Goal: Find specific page/section: Find specific page/section

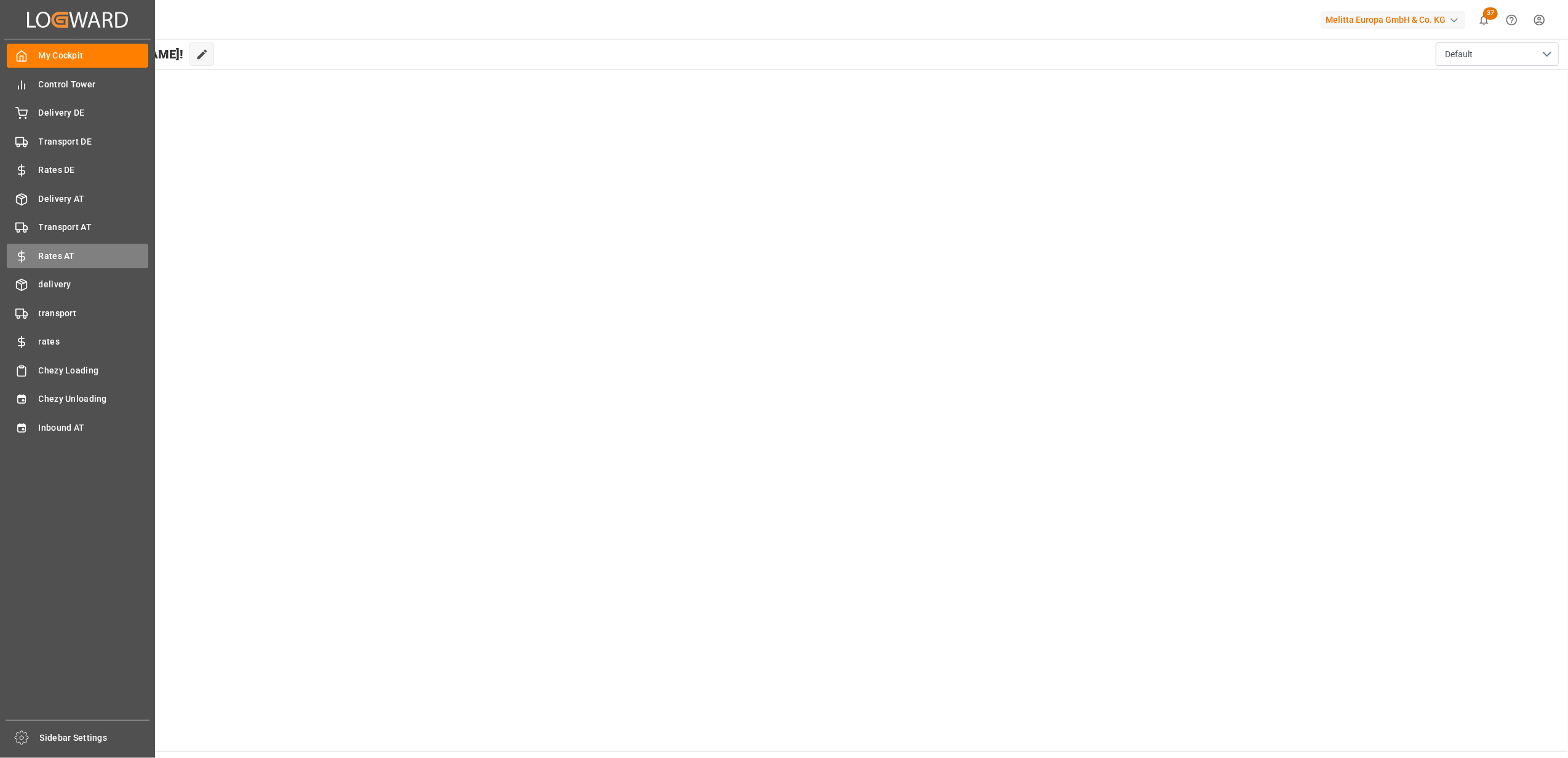
click at [80, 257] on span "Rates AT" at bounding box center [94, 256] width 110 height 13
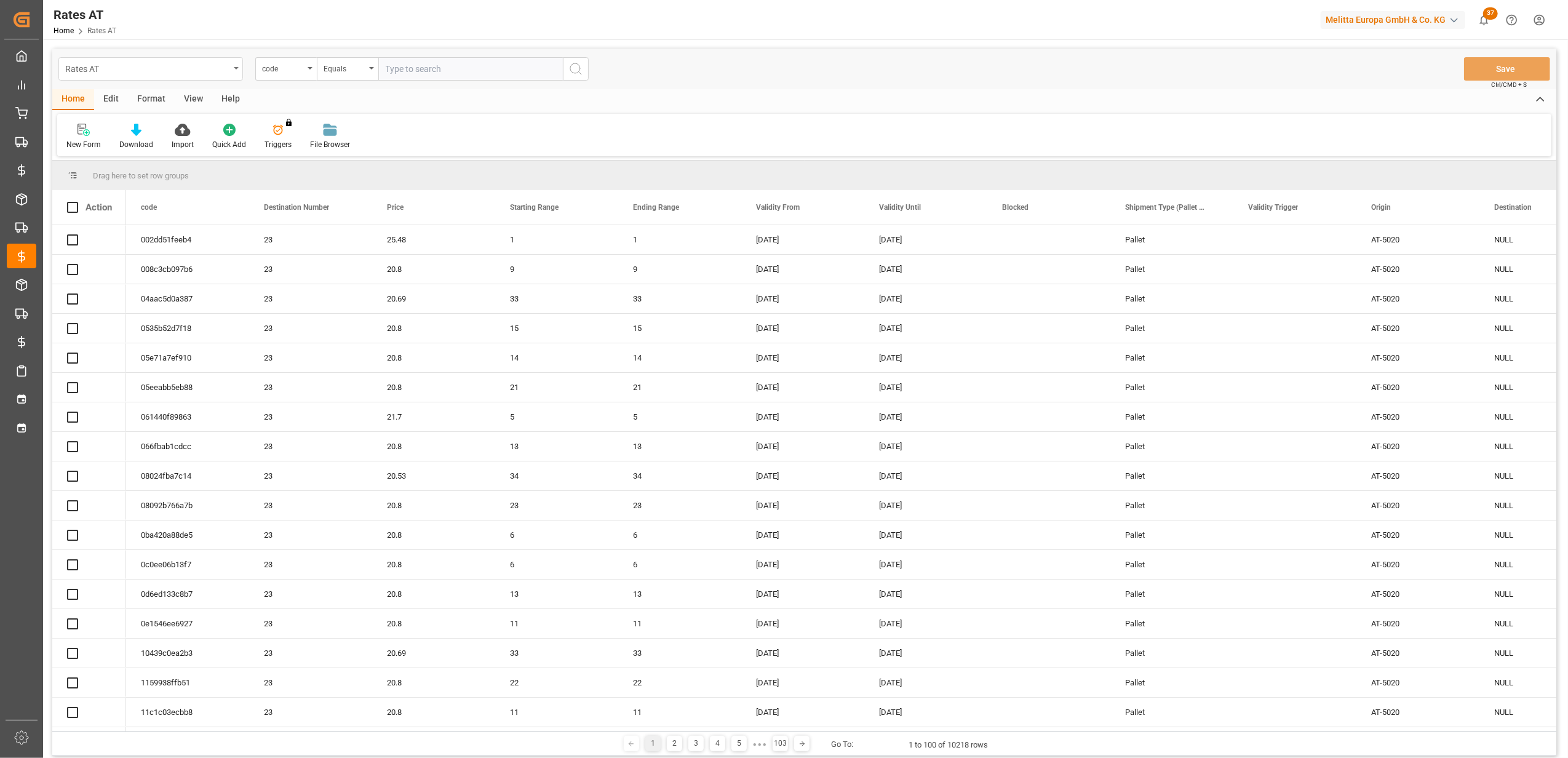
click at [214, 67] on div "Rates AT" at bounding box center [147, 68] width 164 height 16
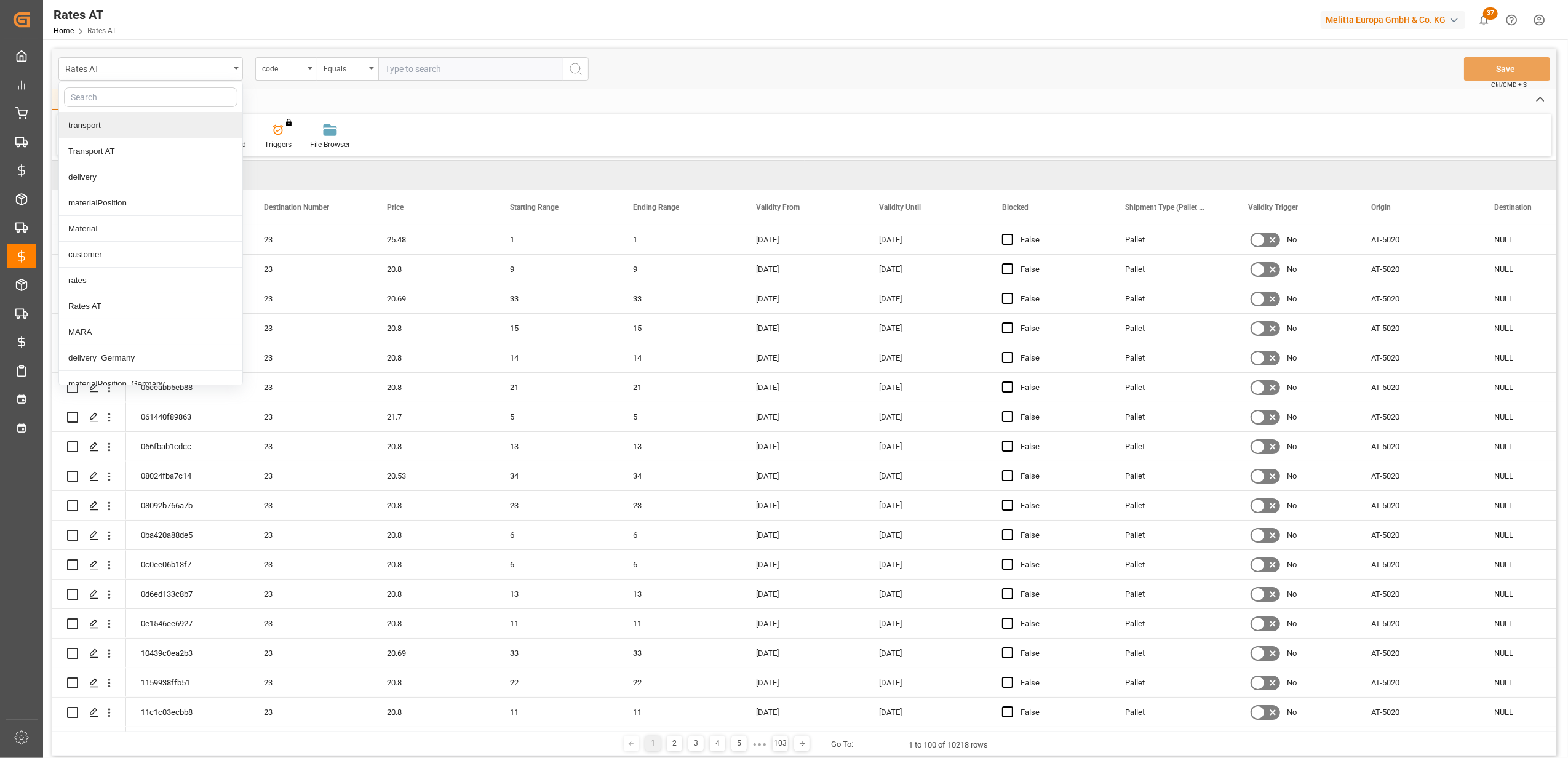
click at [126, 95] on input "text" at bounding box center [151, 97] width 173 height 20
type input "dies"
click at [126, 124] on div "Diesel Floater Rate AT" at bounding box center [151, 125] width 183 height 26
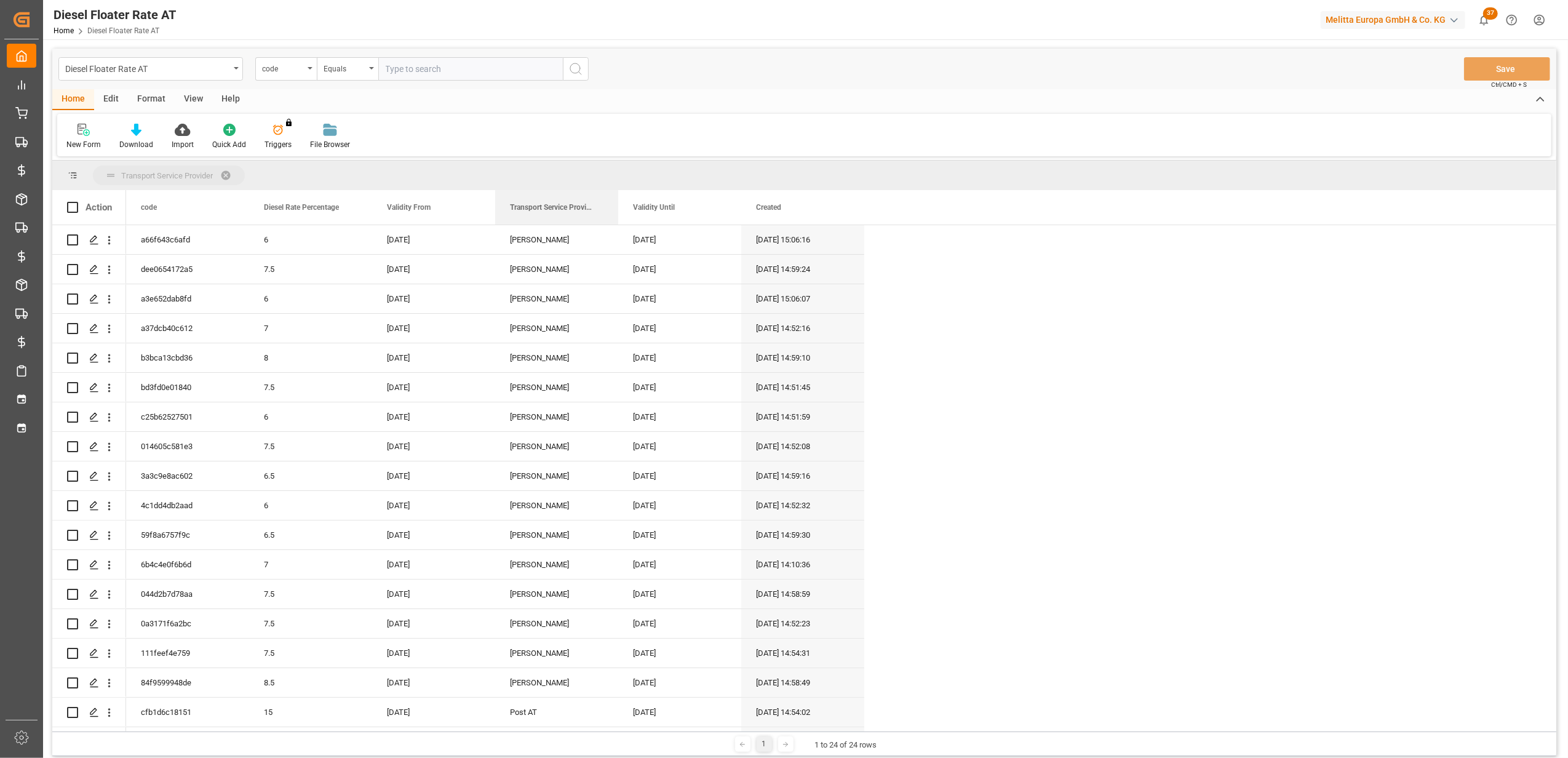
drag, startPoint x: 655, startPoint y: 208, endPoint x: 409, endPoint y: 177, distance: 247.9
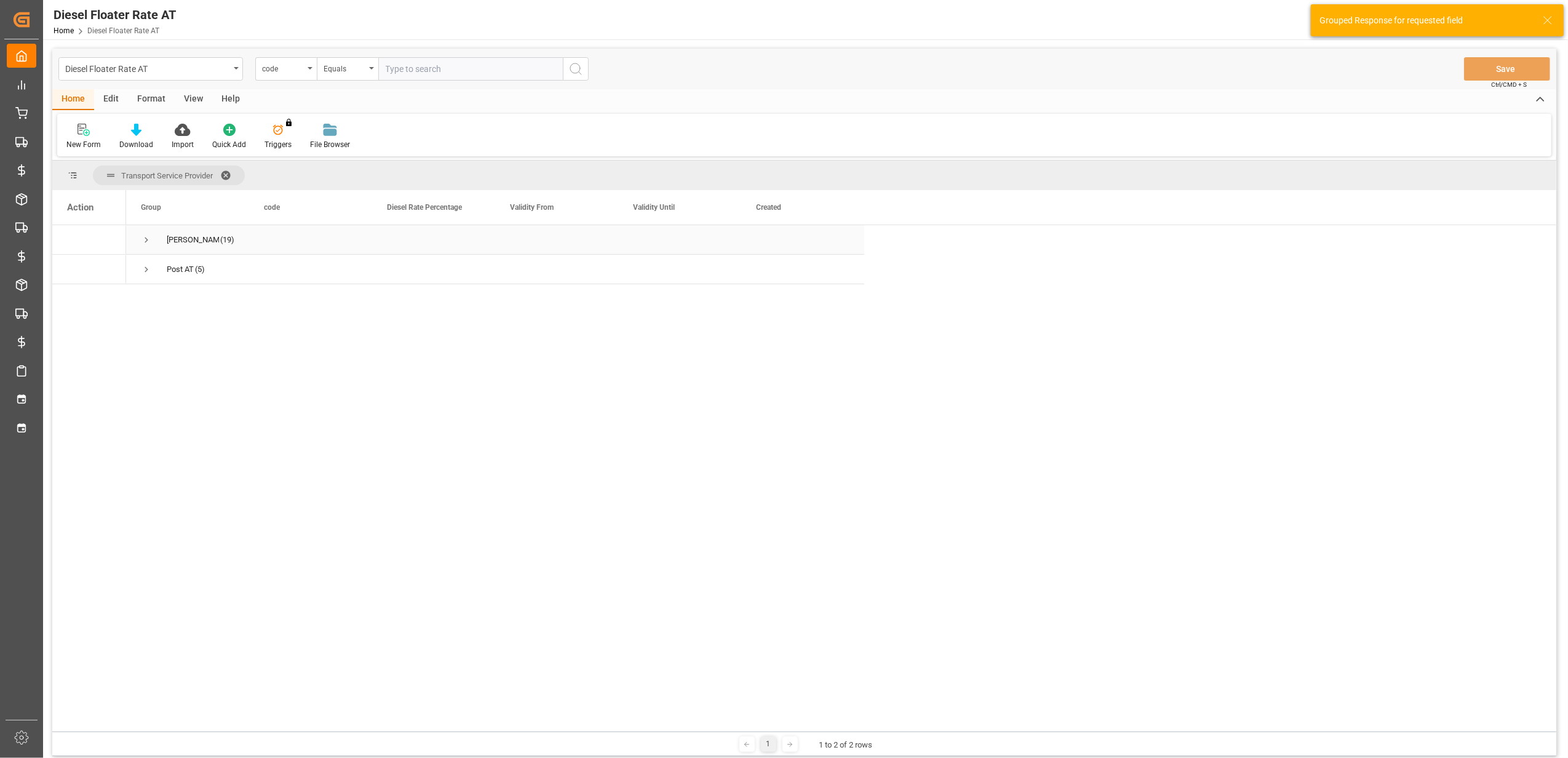
click at [150, 238] on span "Press SPACE to select this row." at bounding box center [146, 239] width 11 height 11
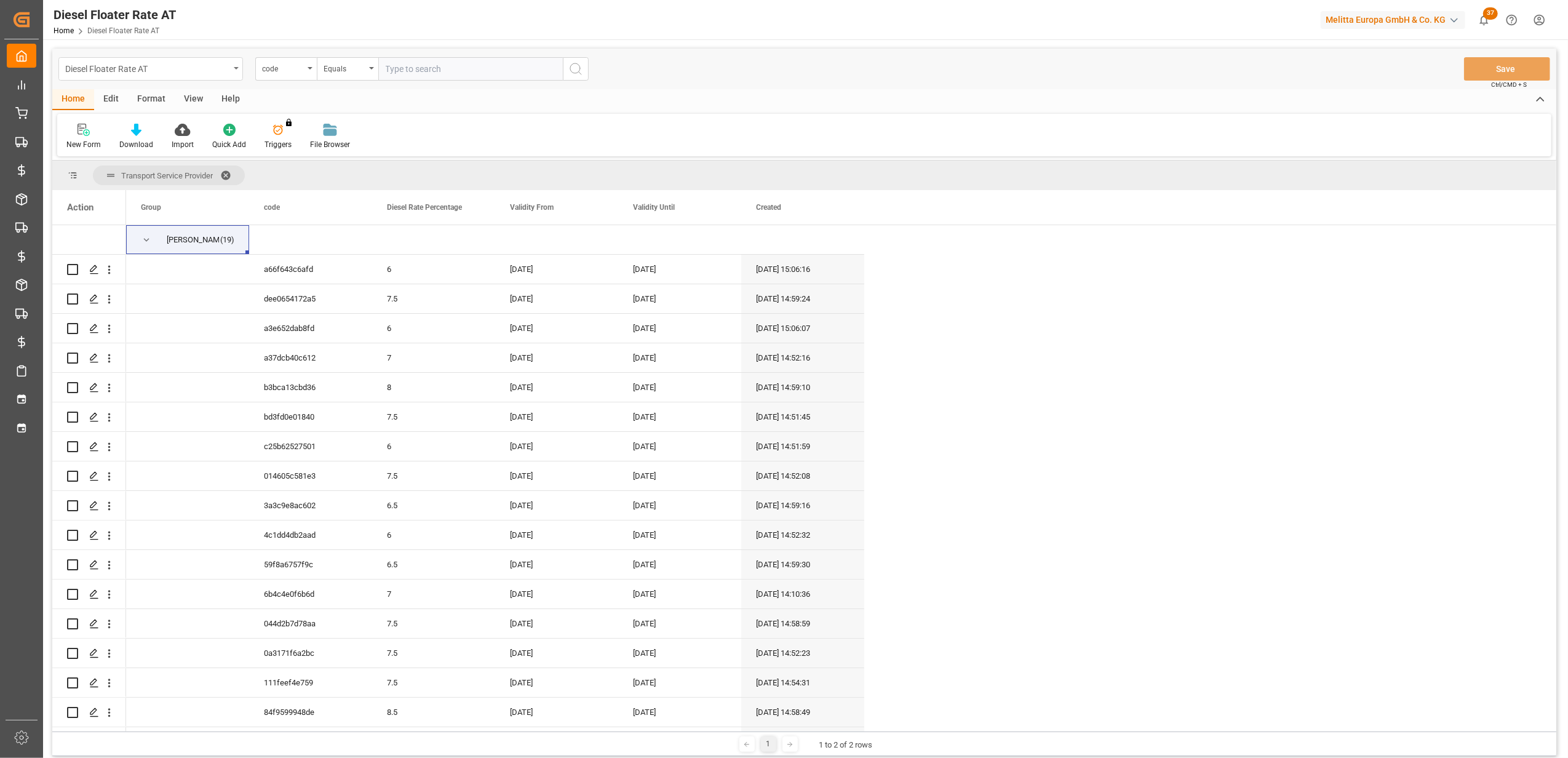
click at [237, 62] on div "Diesel Floater Rate AT" at bounding box center [150, 69] width 184 height 24
type input "energ"
click at [152, 115] on div "Energy Cost AT" at bounding box center [151, 125] width 183 height 26
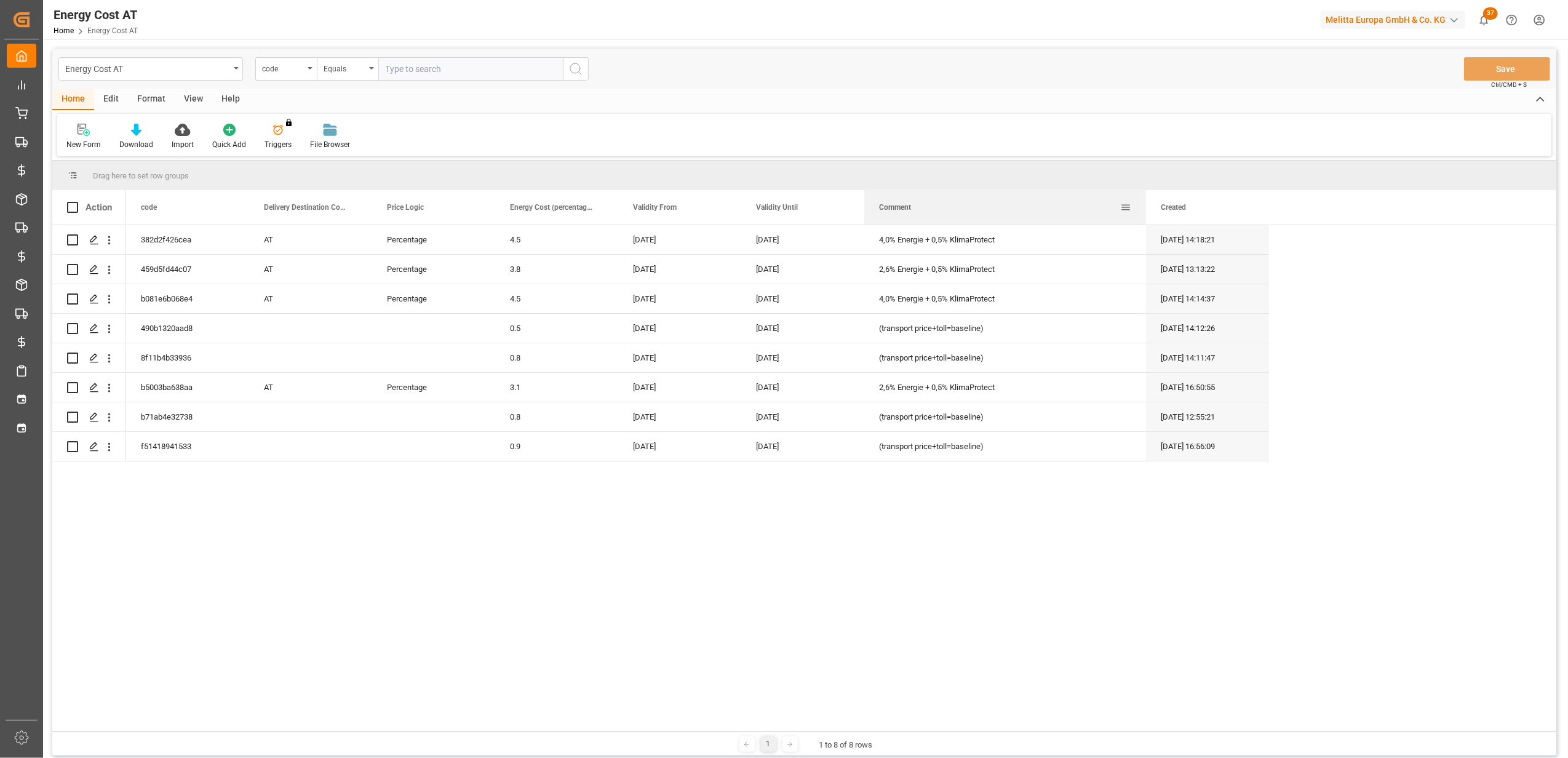
drag, startPoint x: 985, startPoint y: 214, endPoint x: 1144, endPoint y: 215, distance: 159.0
click at [1144, 215] on div at bounding box center [1146, 207] width 5 height 34
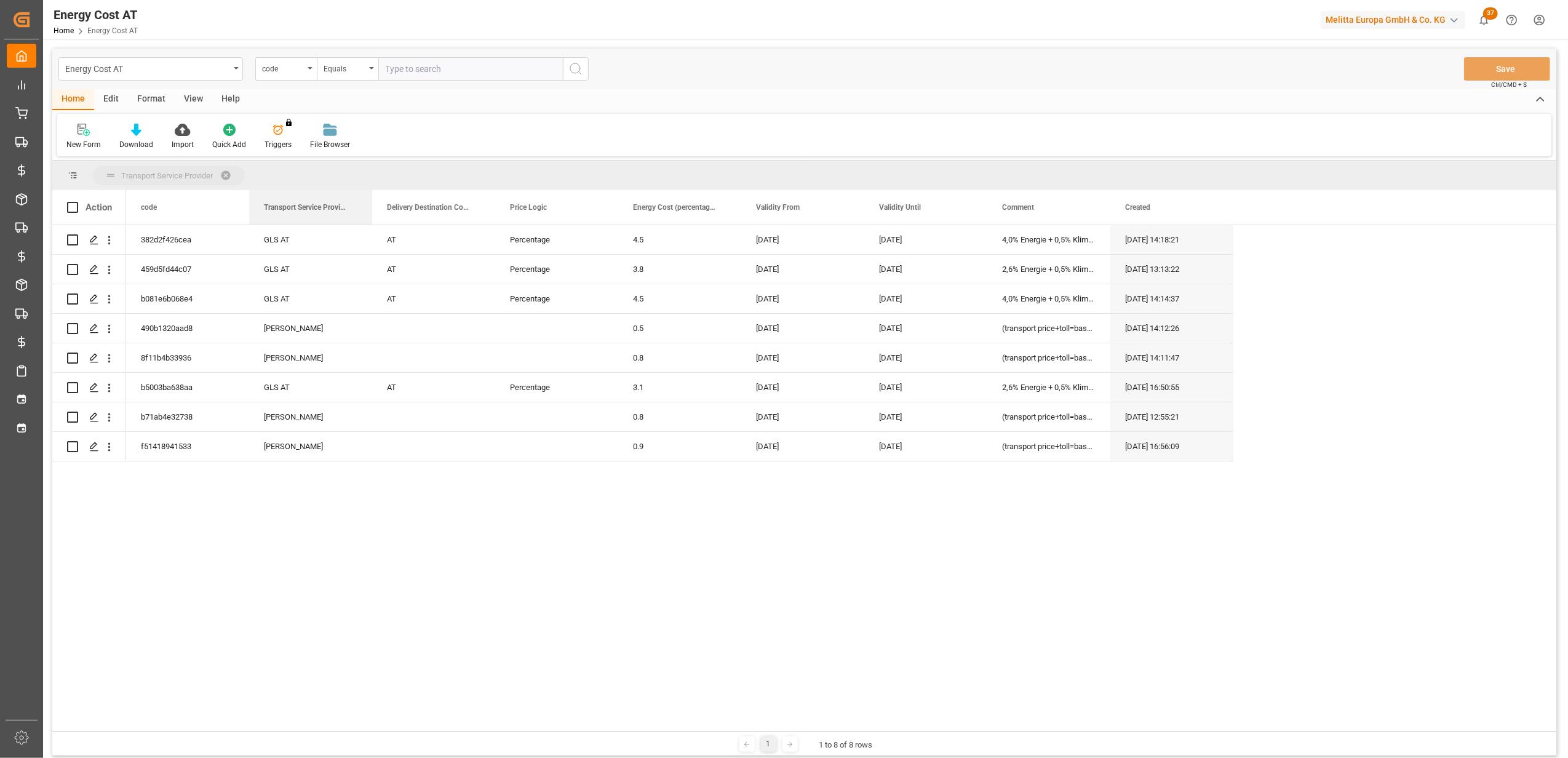
drag, startPoint x: 316, startPoint y: 207, endPoint x: 256, endPoint y: 186, distance: 63.6
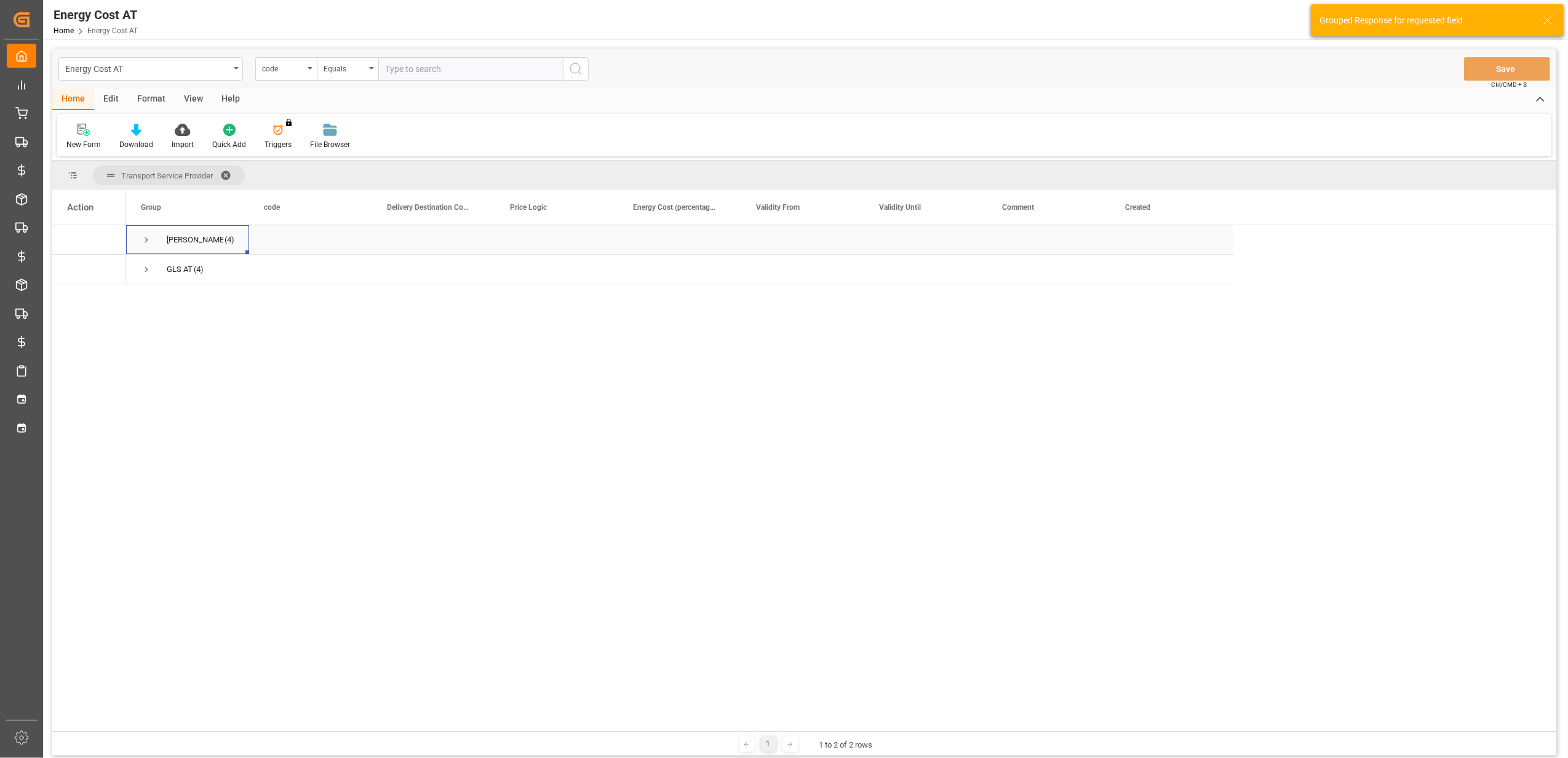
click at [144, 237] on span "Press SPACE to select this row." at bounding box center [146, 239] width 11 height 11
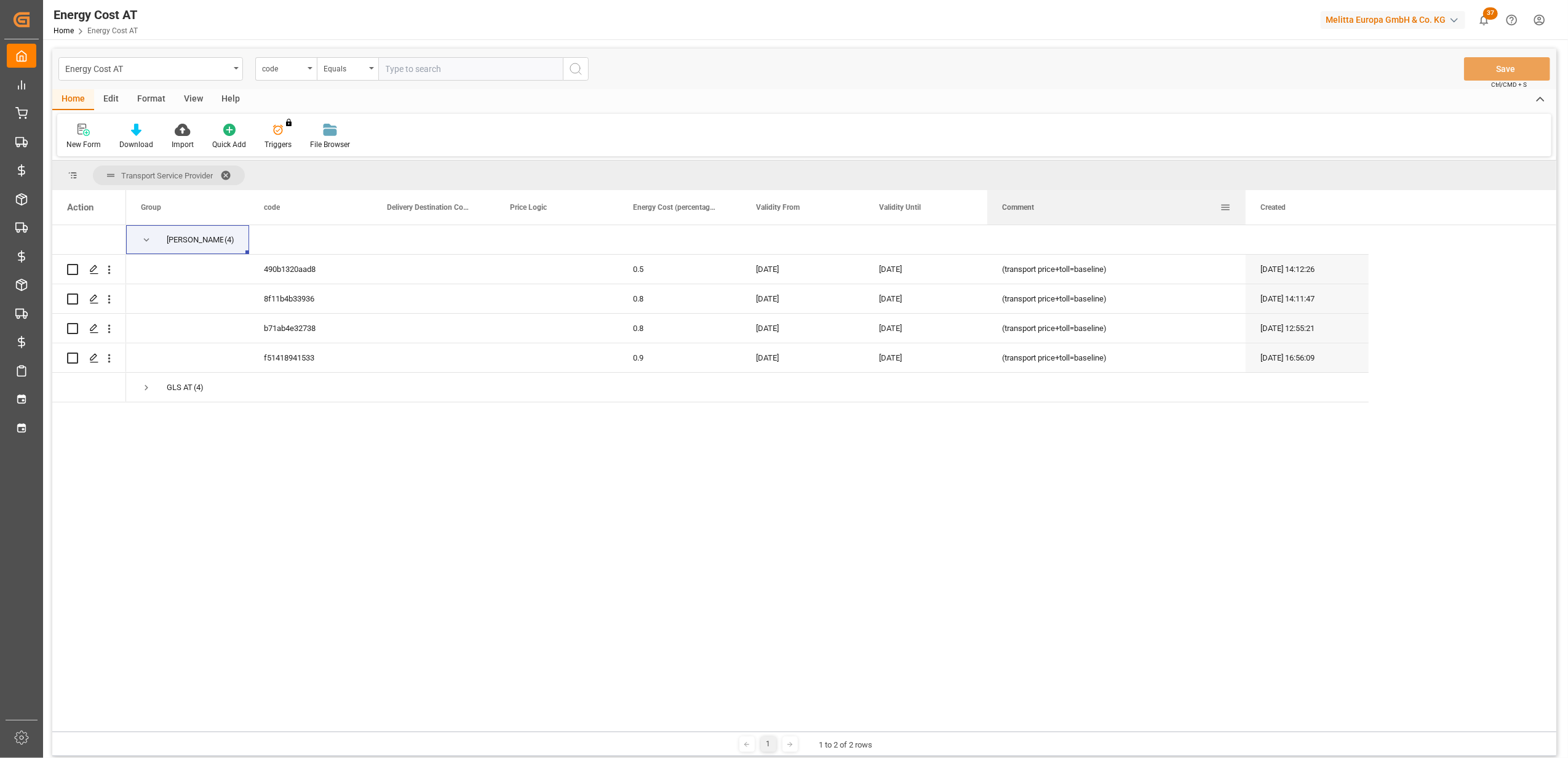
drag, startPoint x: 1108, startPoint y: 213, endPoint x: 1243, endPoint y: 208, distance: 135.1
click at [1243, 208] on div at bounding box center [1245, 207] width 5 height 34
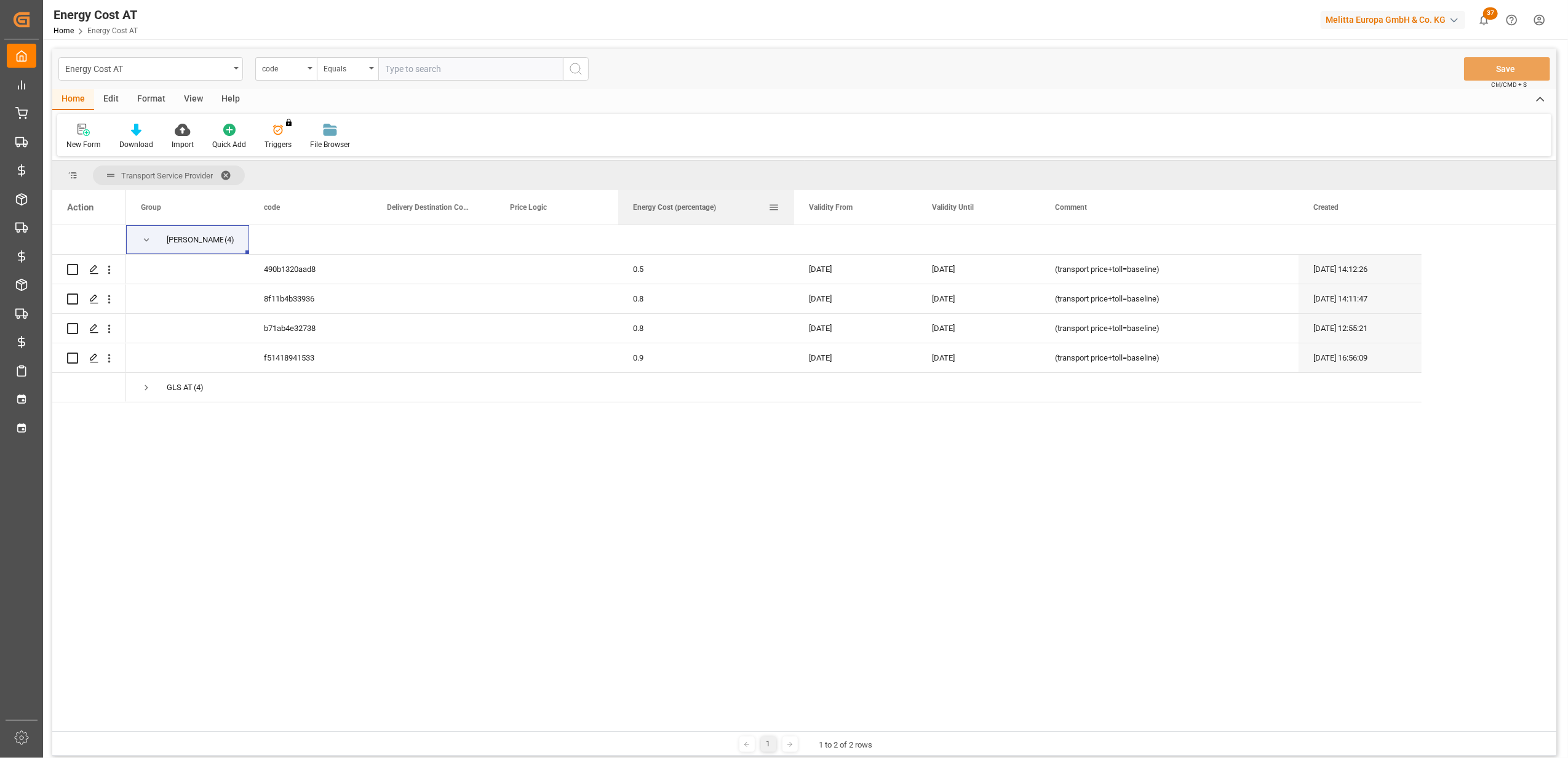
drag, startPoint x: 739, startPoint y: 209, endPoint x: 797, endPoint y: 214, distance: 58.2
click at [796, 214] on div at bounding box center [793, 207] width 5 height 34
click at [235, 67] on icon "open menu" at bounding box center [235, 68] width 5 height 2
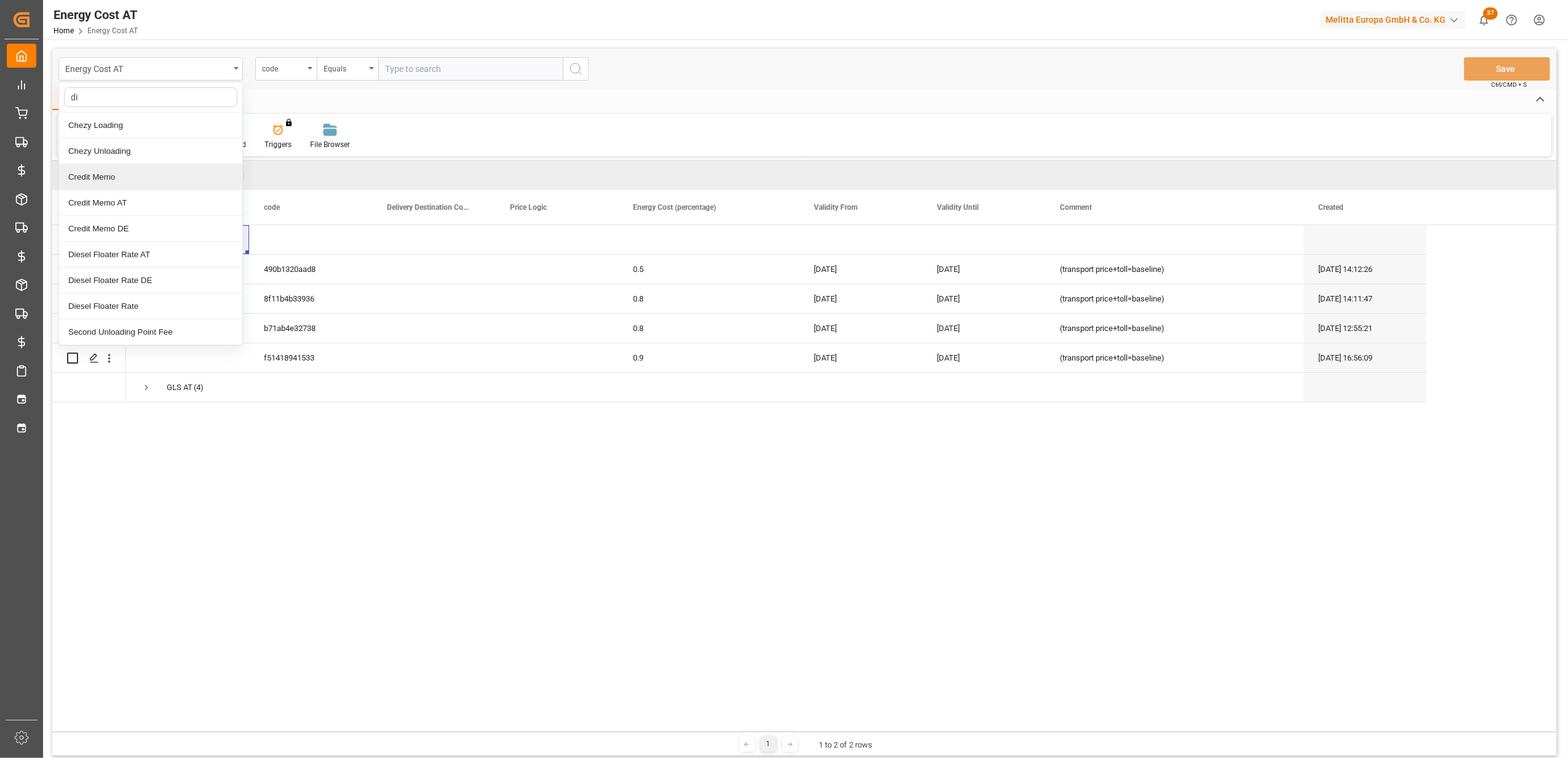
type input "die"
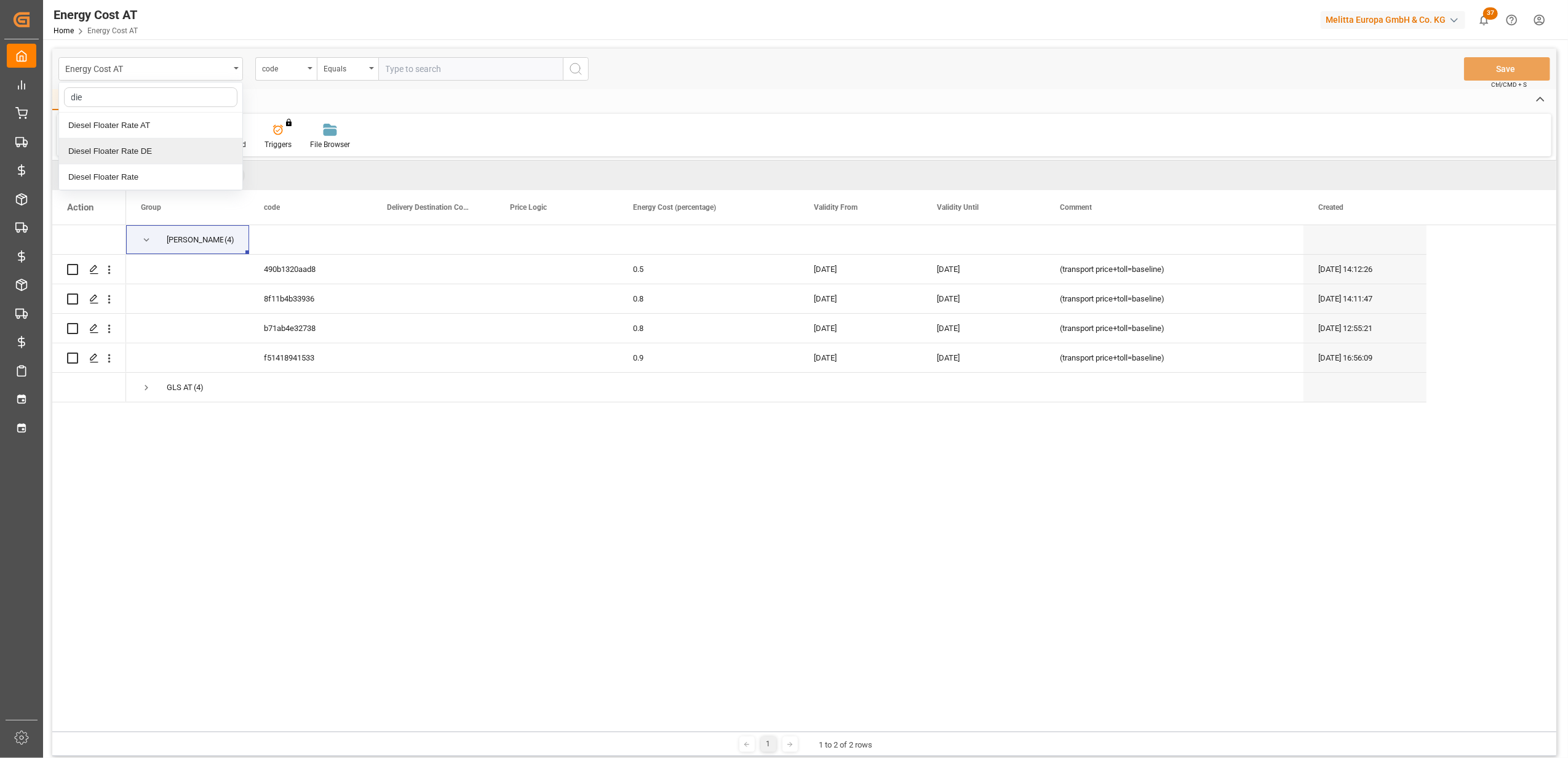
click at [152, 154] on div "Diesel Floater Rate DE" at bounding box center [151, 152] width 183 height 26
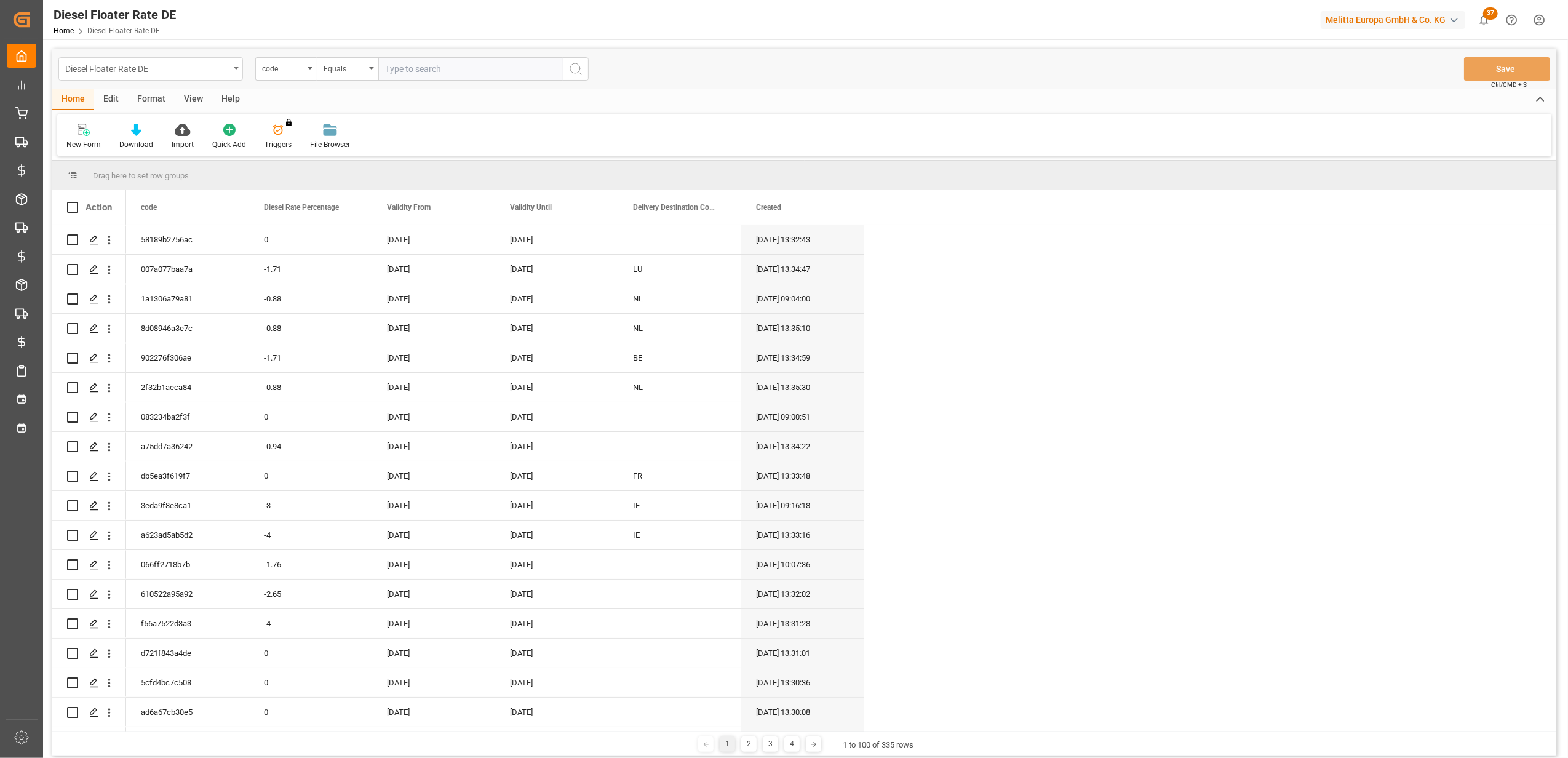
click at [160, 65] on div "Diesel Floater Rate DE" at bounding box center [147, 68] width 164 height 16
type input "dies"
click at [155, 128] on div "Diesel Floater Rate AT" at bounding box center [151, 125] width 183 height 26
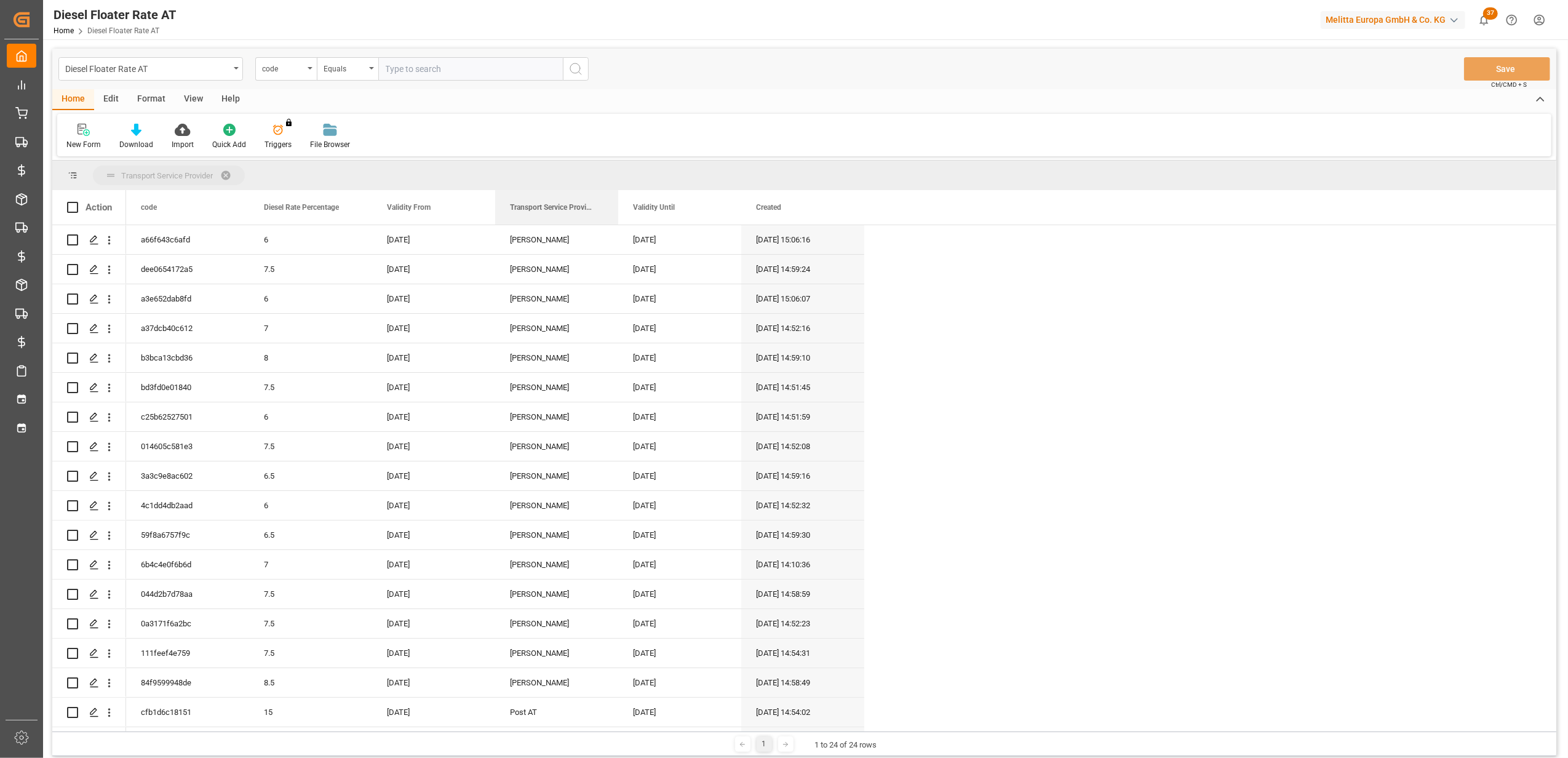
drag, startPoint x: 685, startPoint y: 213, endPoint x: 452, endPoint y: 171, distance: 236.8
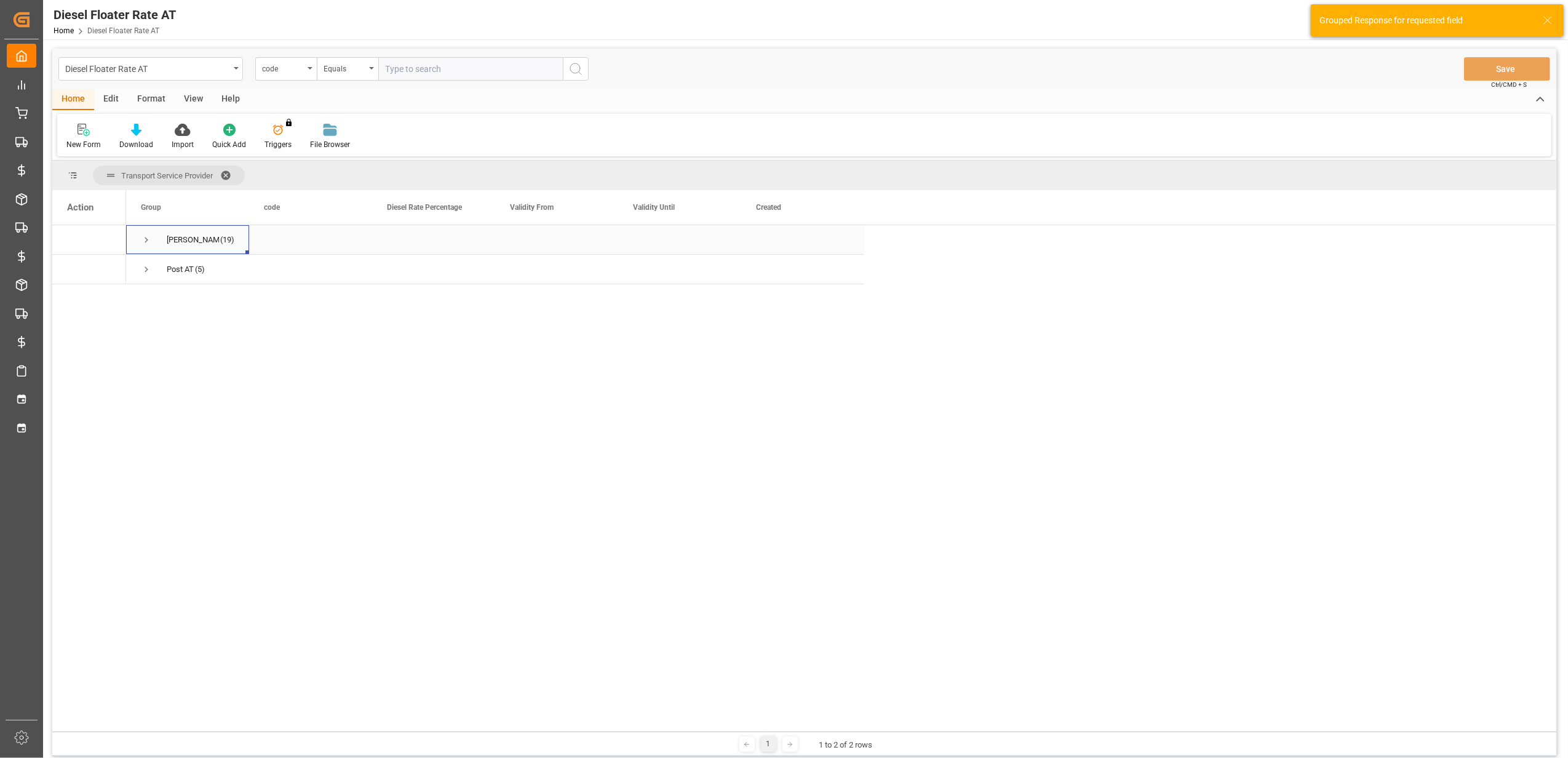
click at [148, 238] on span "Press SPACE to select this row." at bounding box center [146, 239] width 11 height 11
